Goal: Find specific page/section: Find specific page/section

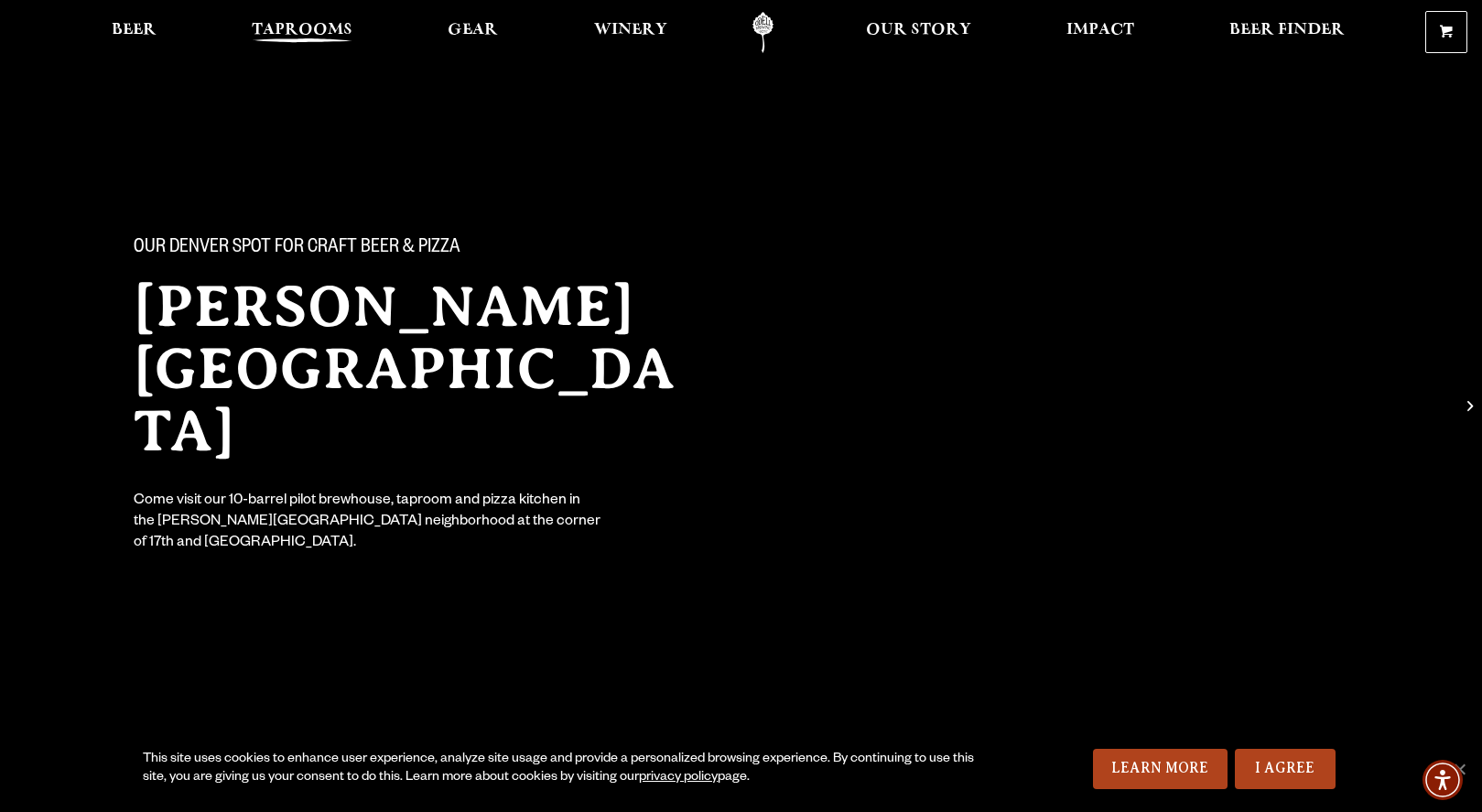
click at [350, 26] on span "Taprooms" at bounding box center [302, 29] width 101 height 15
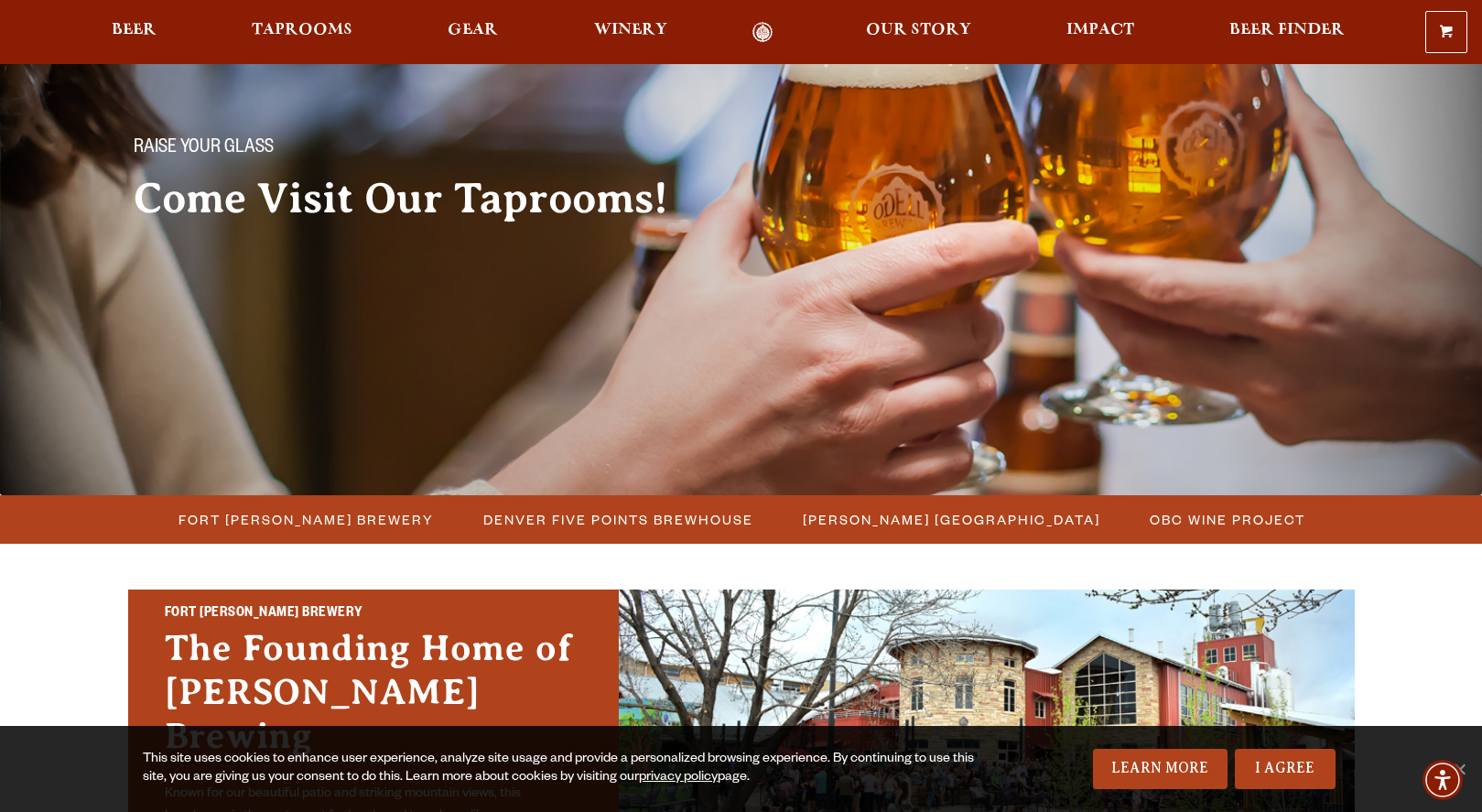
scroll to position [129, 0]
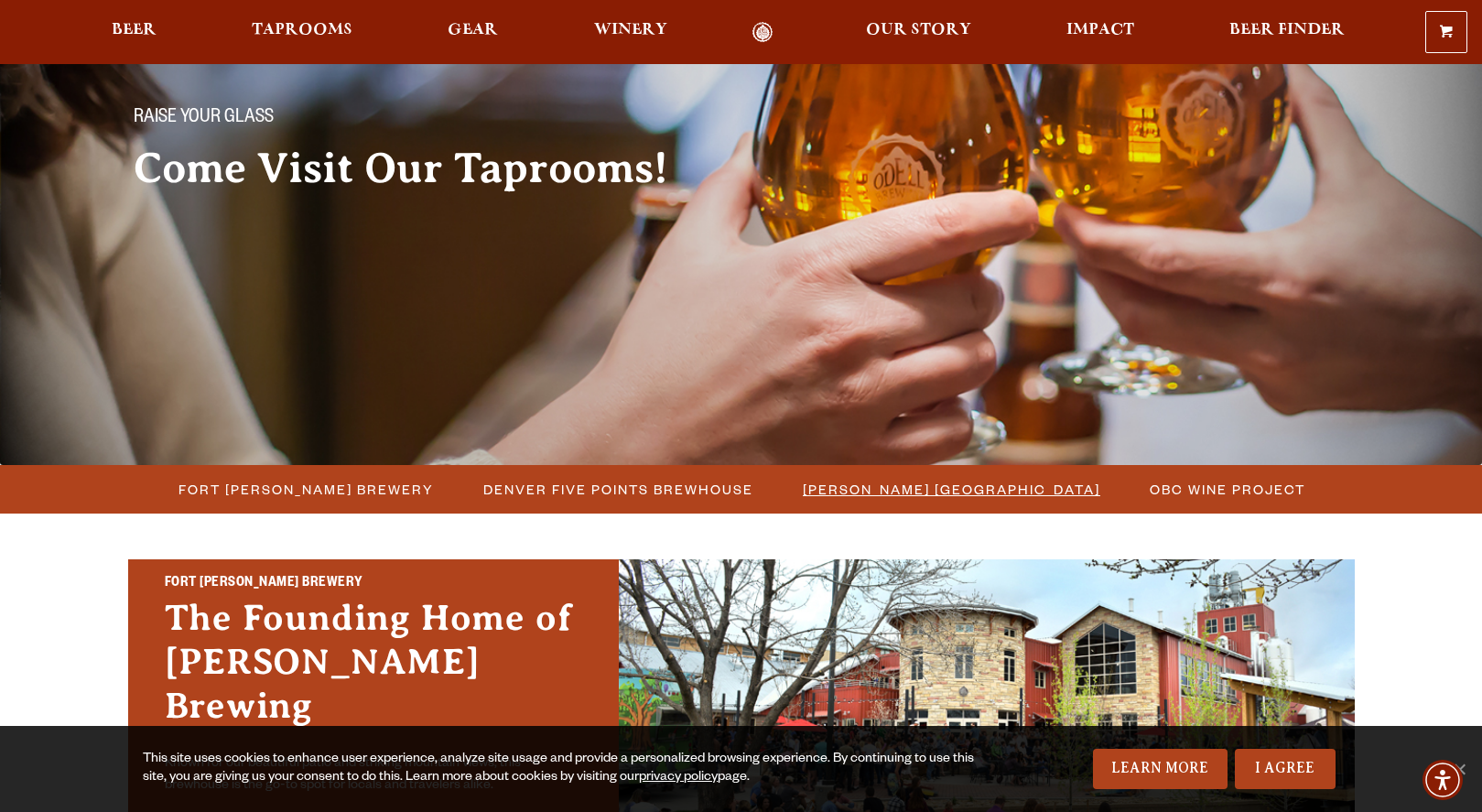
click at [943, 483] on span "[PERSON_NAME] [GEOGRAPHIC_DATA]" at bounding box center [950, 488] width 297 height 26
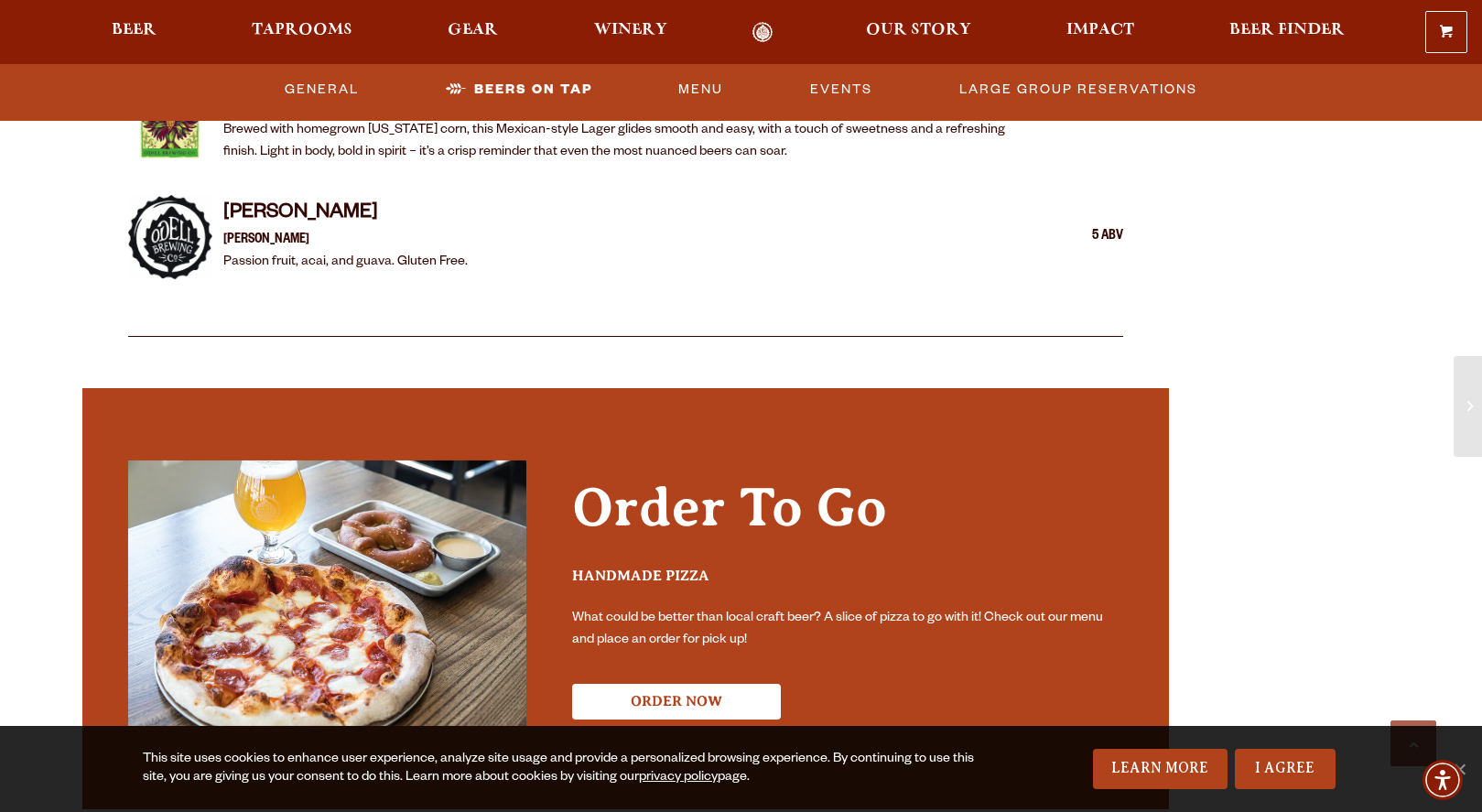
scroll to position [3391, 0]
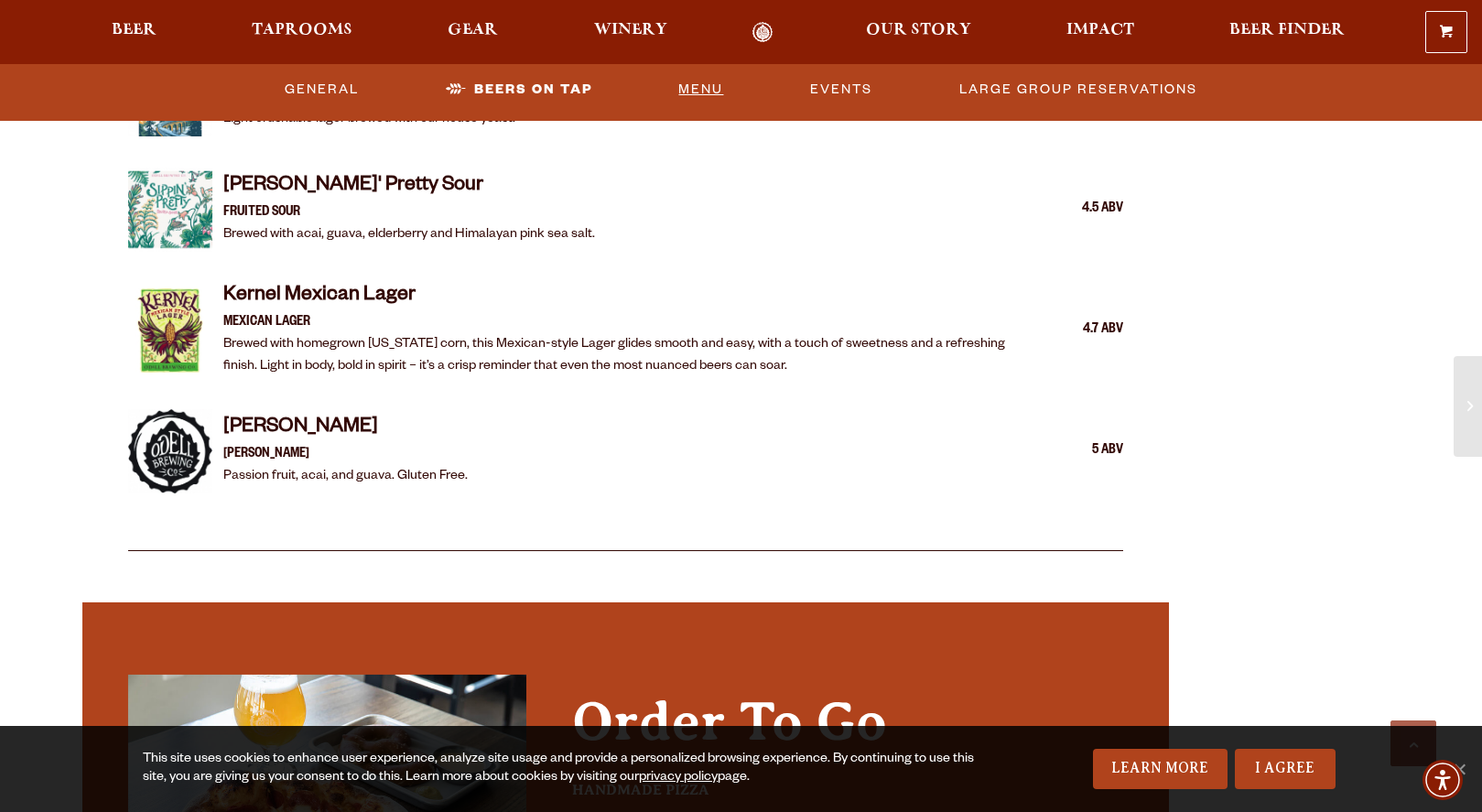
click at [690, 81] on link "Menu" at bounding box center [700, 89] width 60 height 42
